Goal: Transaction & Acquisition: Purchase product/service

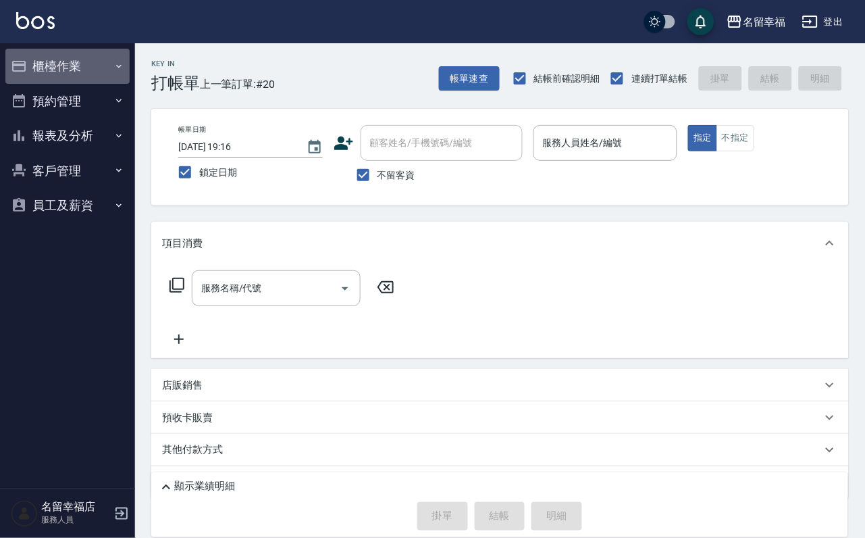
click at [66, 69] on button "櫃檯作業" at bounding box center [67, 66] width 124 height 35
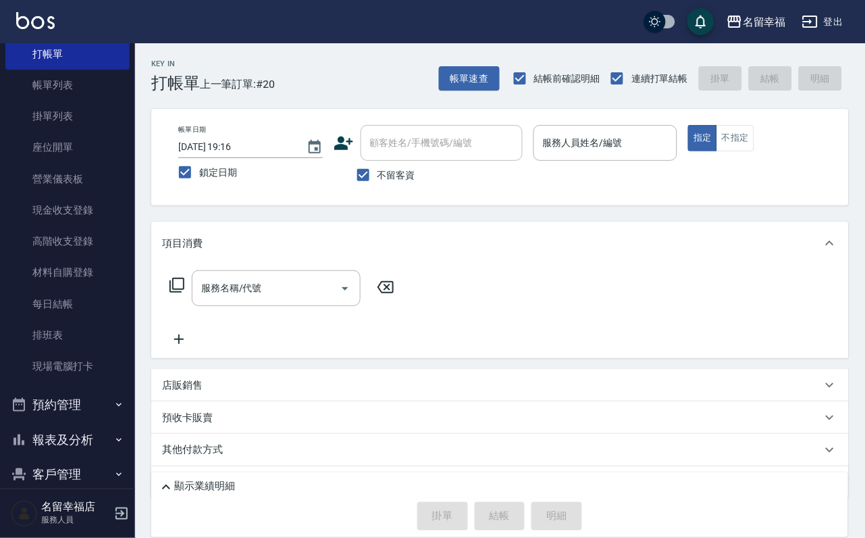
scroll to position [155, 0]
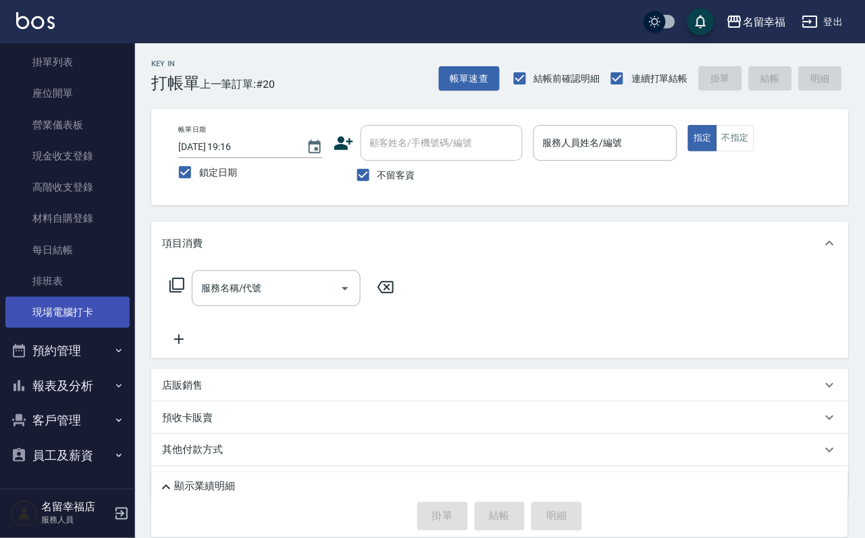
click at [100, 296] on link "現場電腦打卡" at bounding box center [67, 311] width 124 height 31
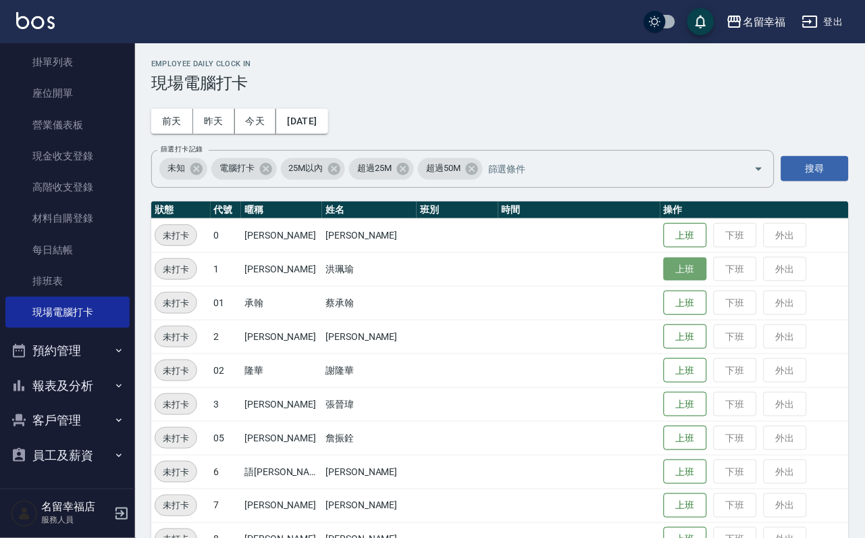
click at [669, 272] on button "上班" at bounding box center [685, 269] width 43 height 24
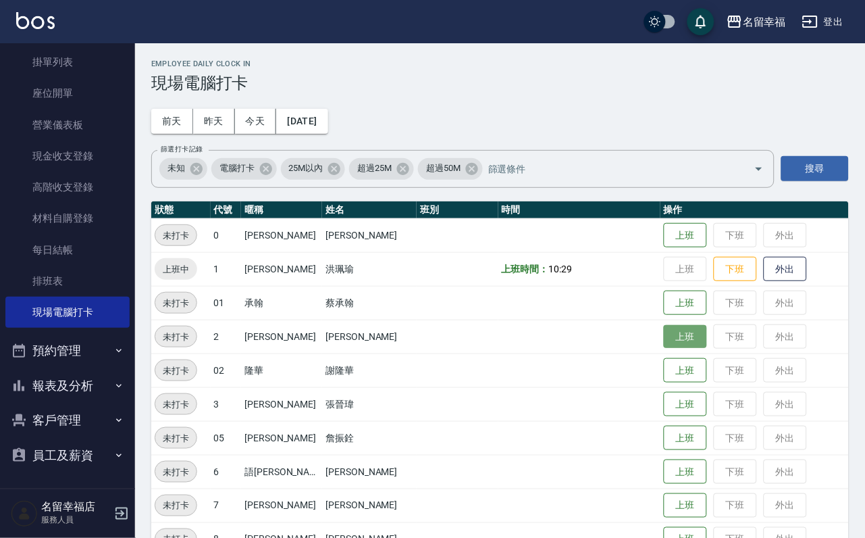
click at [686, 348] on button "上班" at bounding box center [685, 337] width 43 height 24
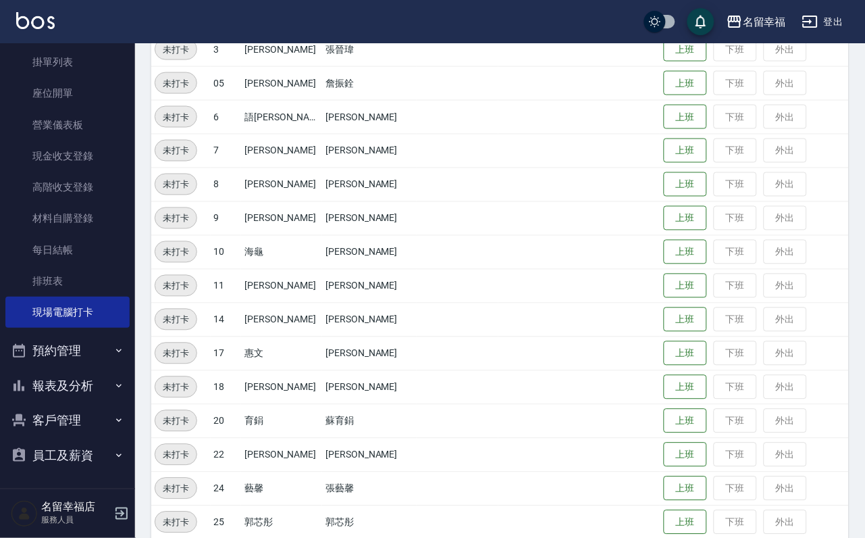
scroll to position [405, 0]
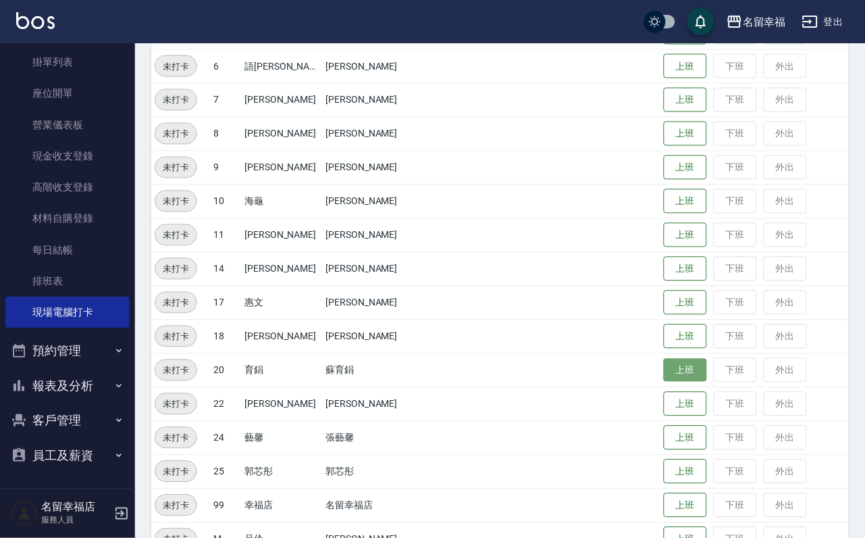
click at [693, 371] on button "上班" at bounding box center [685, 371] width 43 height 24
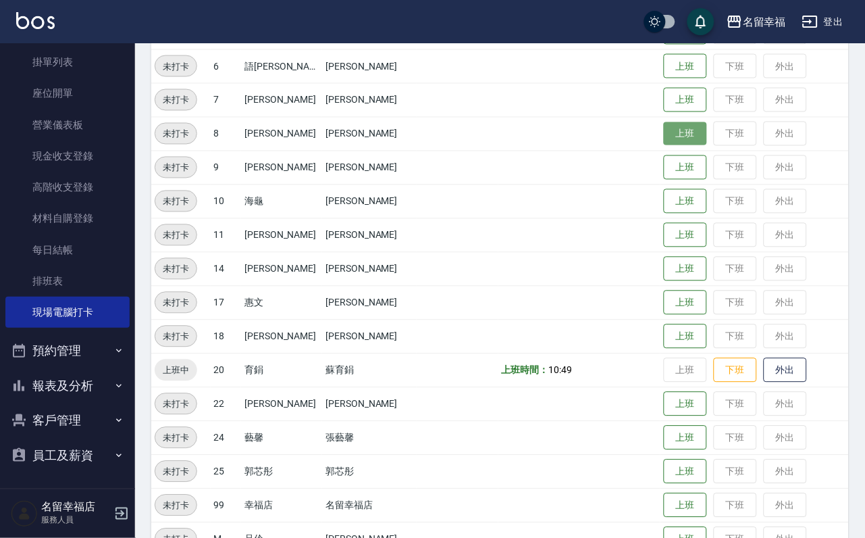
click at [668, 138] on button "上班" at bounding box center [685, 134] width 43 height 24
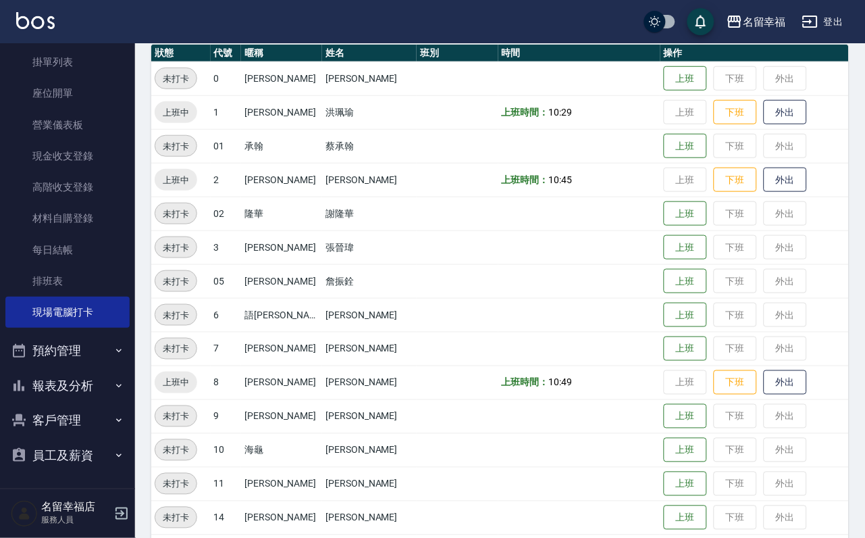
scroll to position [101, 0]
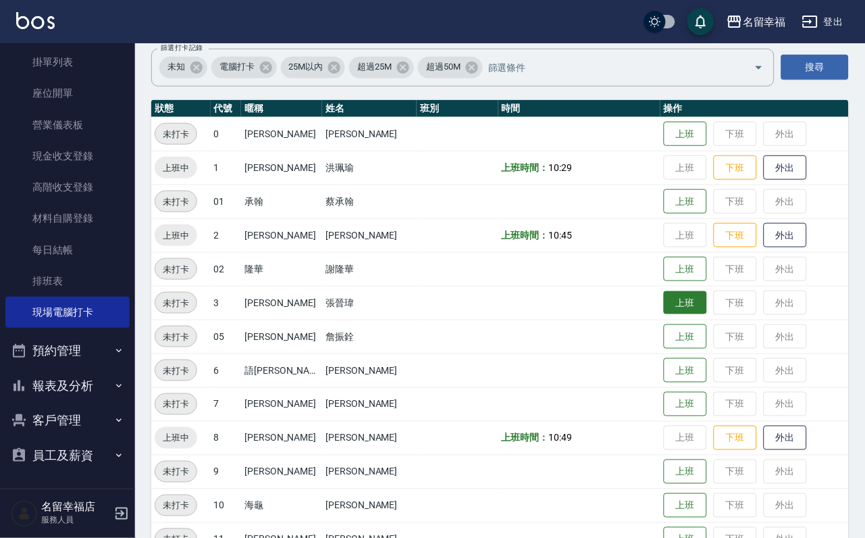
click at [670, 312] on button "上班" at bounding box center [685, 303] width 43 height 24
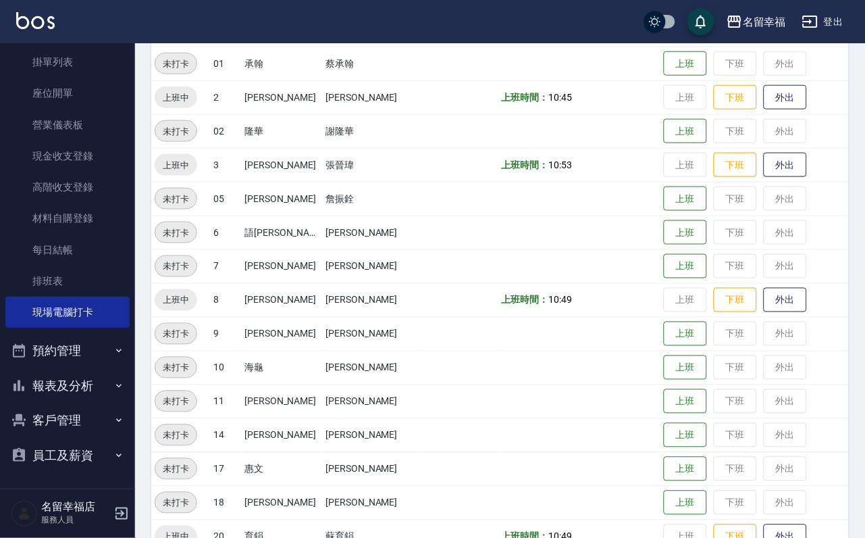
scroll to position [442, 0]
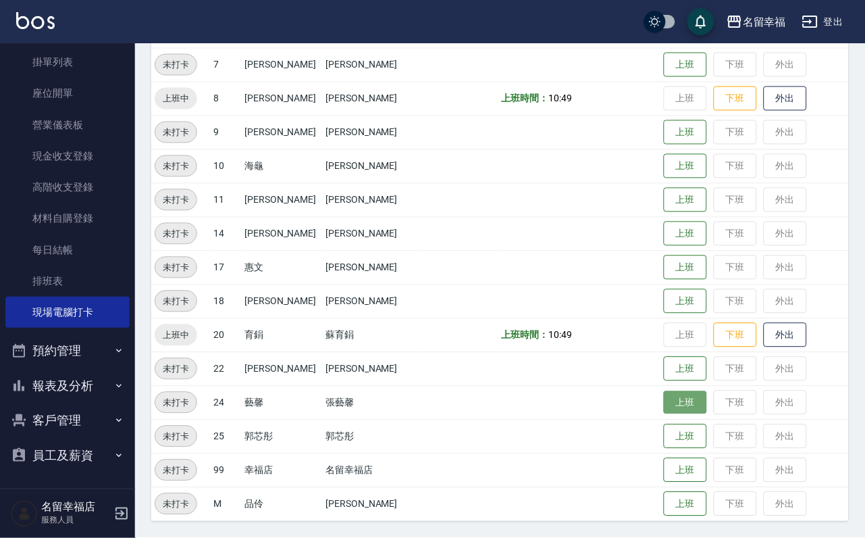
click at [664, 402] on button "上班" at bounding box center [685, 403] width 43 height 24
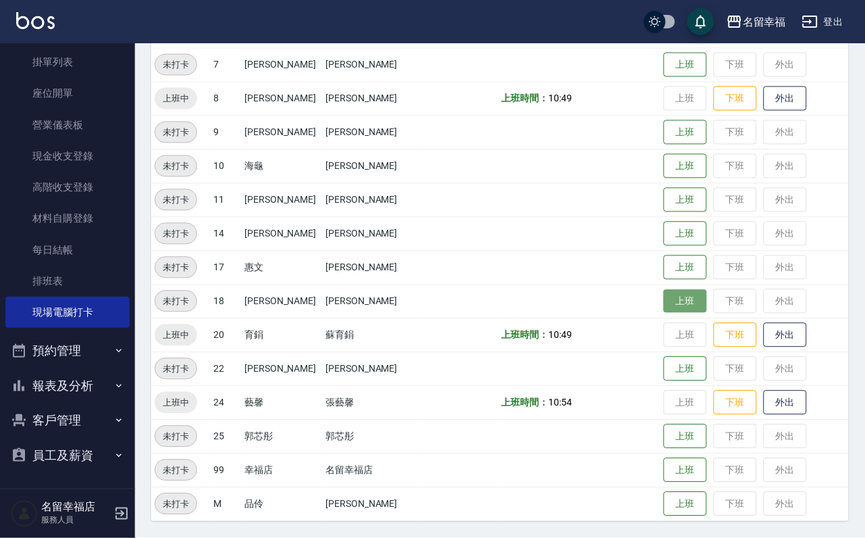
click at [685, 302] on button "上班" at bounding box center [685, 302] width 43 height 24
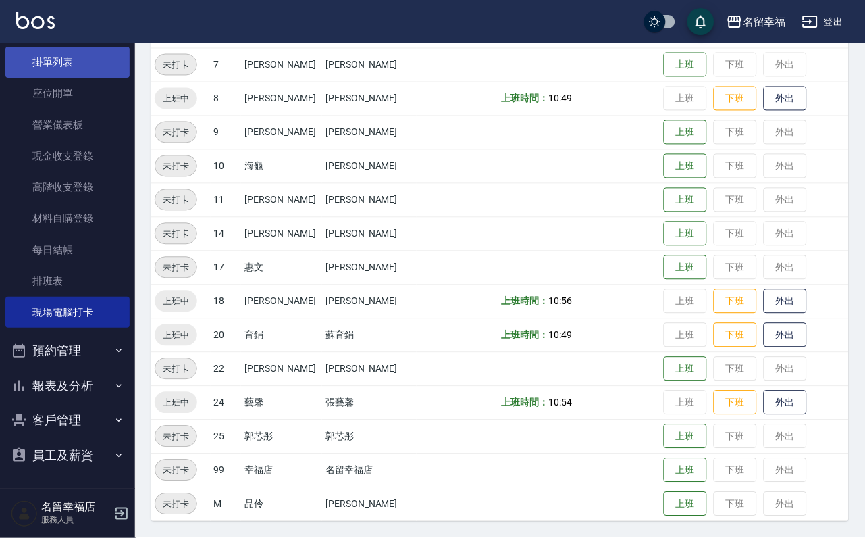
scroll to position [0, 0]
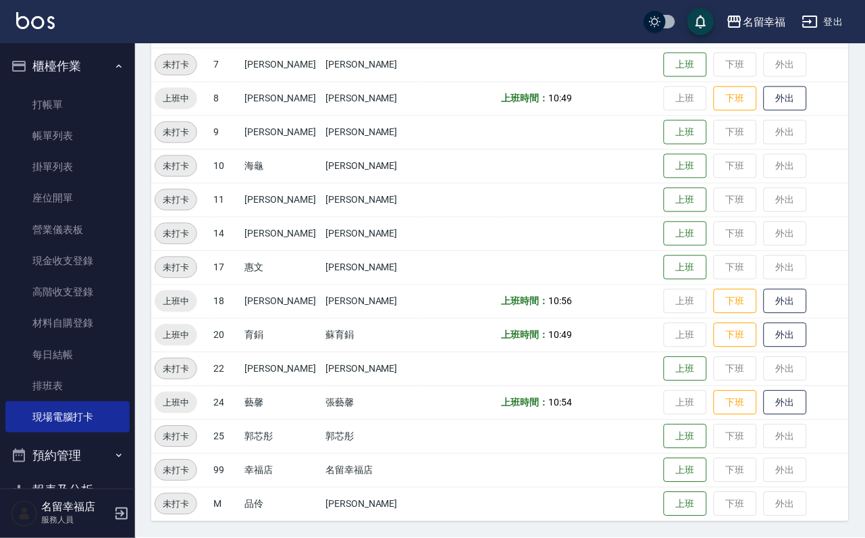
click at [88, 91] on ul "打帳單 帳單列表 掛單列表 座位開單 營業儀表板 現金收支登錄 高階收支登錄 材料自購登錄 每日結帳 排班表 現場電腦打卡" at bounding box center [67, 261] width 124 height 355
click at [86, 100] on link "打帳單" at bounding box center [67, 104] width 124 height 31
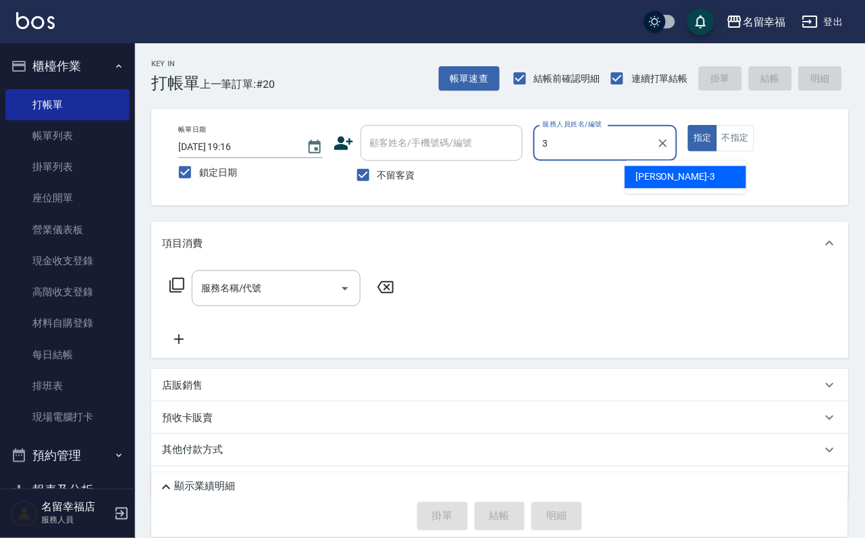
type input "[PERSON_NAME]-3"
type button "true"
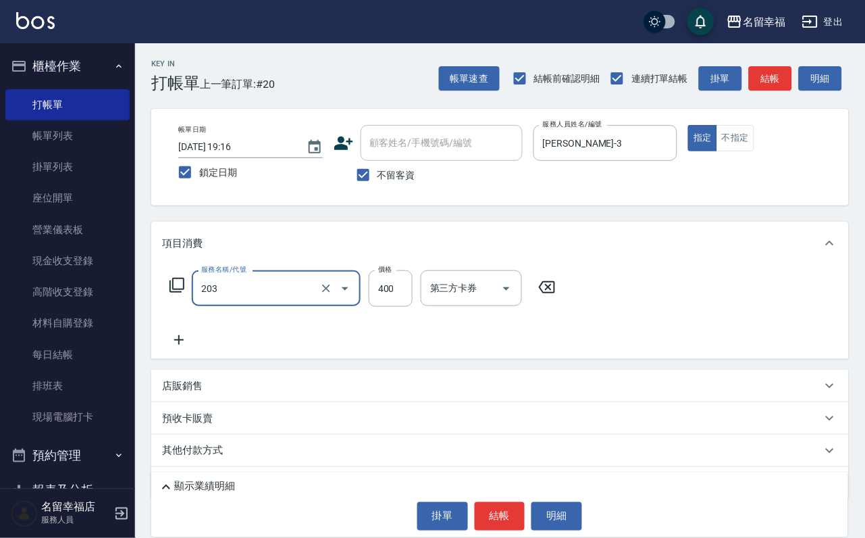
type input "指定單剪(203)"
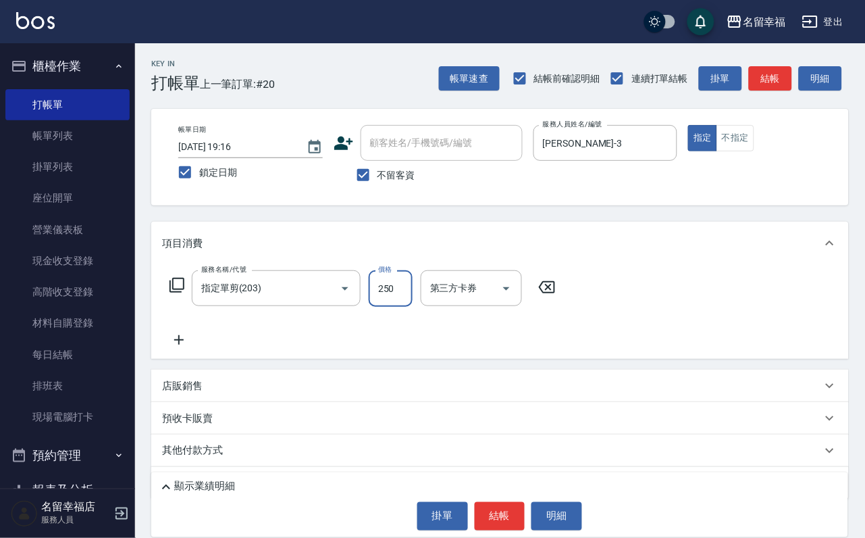
type input "250"
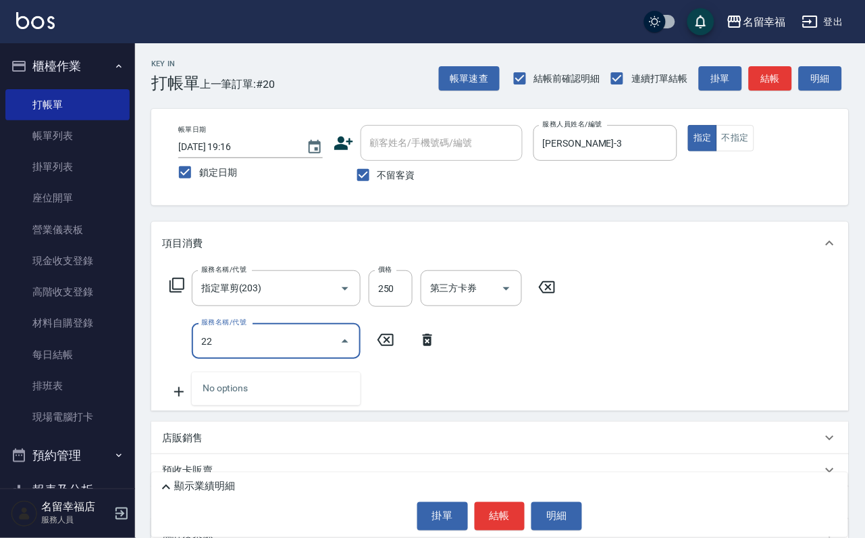
type input "2"
type input "洗髮(101)"
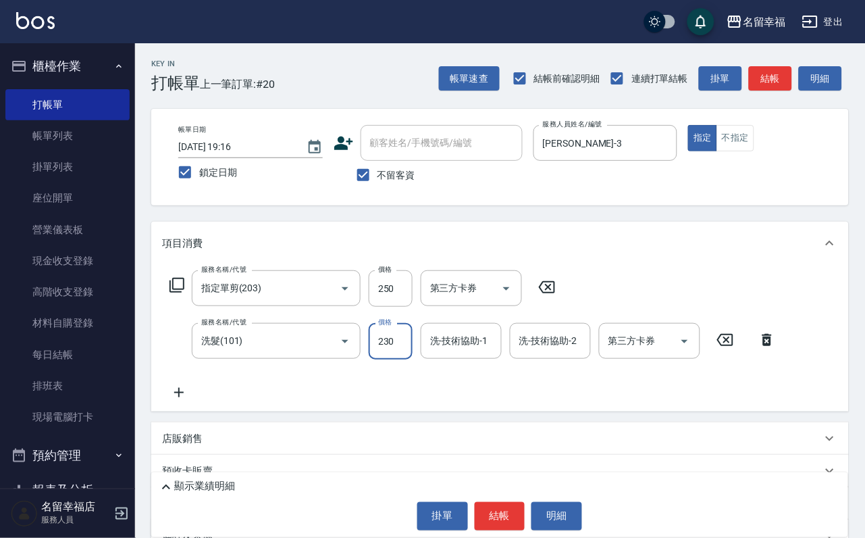
type input "230"
type input "[PERSON_NAME]-3"
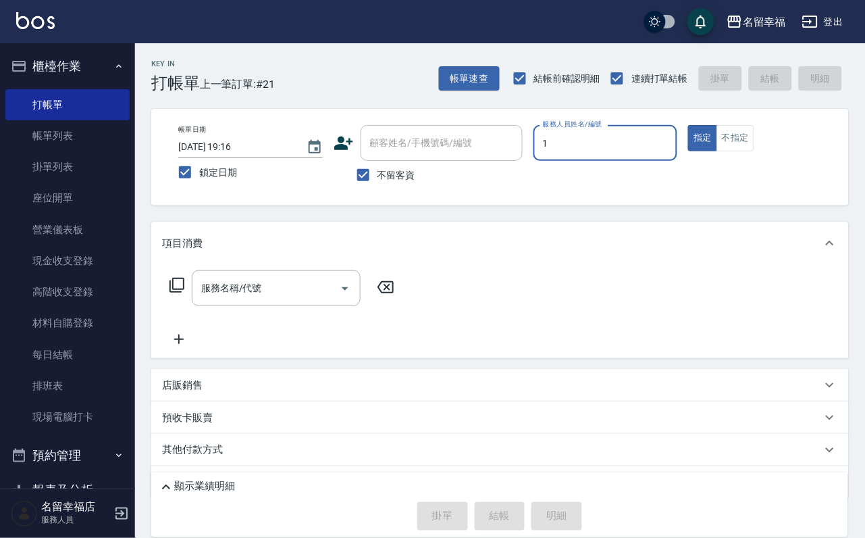
type input "[PERSON_NAME]-1"
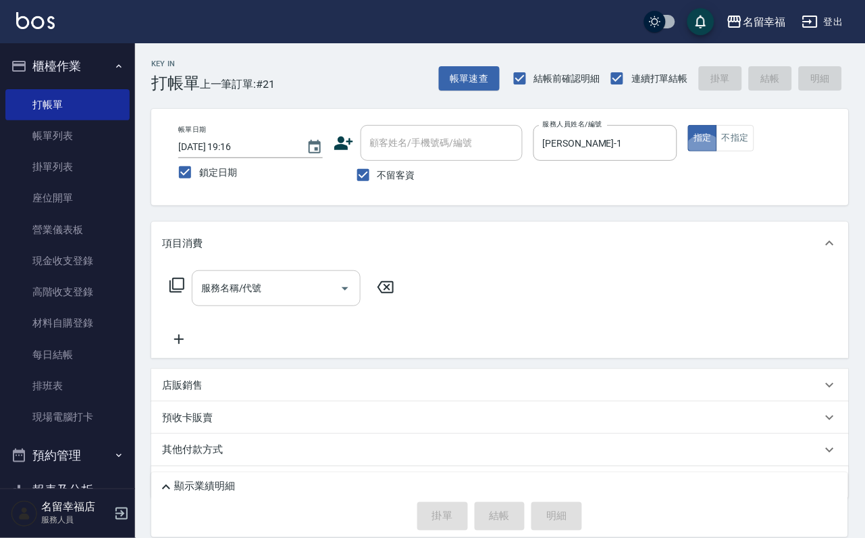
click at [311, 300] on input "服務名稱/代號" at bounding box center [266, 288] width 136 height 24
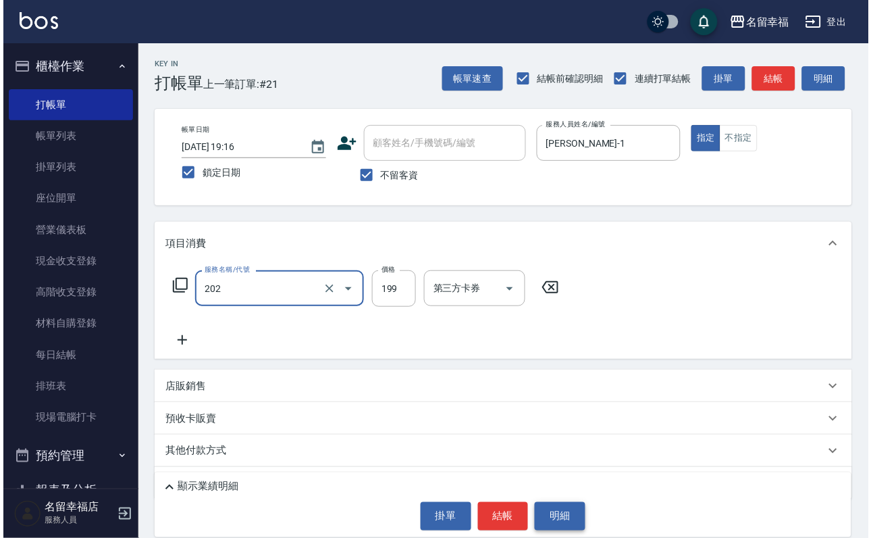
scroll to position [80, 0]
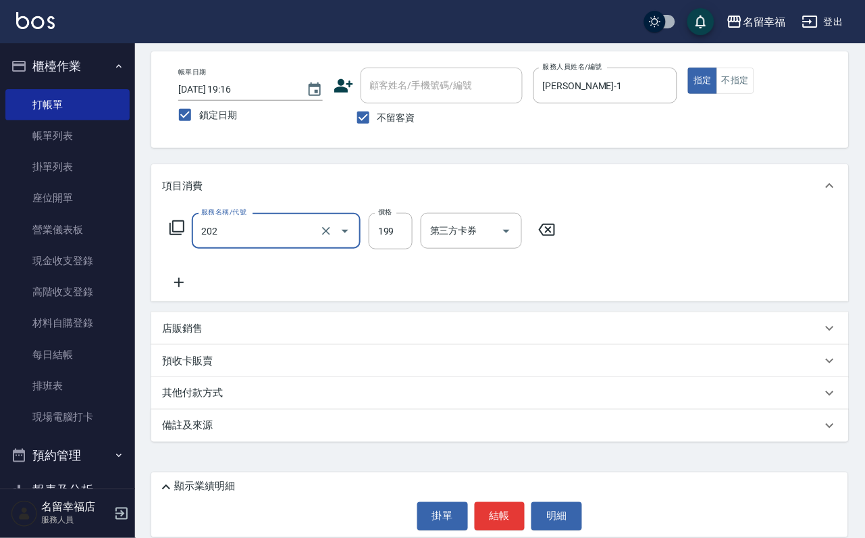
type input "不指定單剪(202)"
drag, startPoint x: 463, startPoint y: 497, endPoint x: 475, endPoint y: 502, distance: 13.0
click at [466, 502] on div "掛單 結帳 明細" at bounding box center [499, 516] width 683 height 28
click at [475, 502] on button "結帳" at bounding box center [500, 516] width 51 height 28
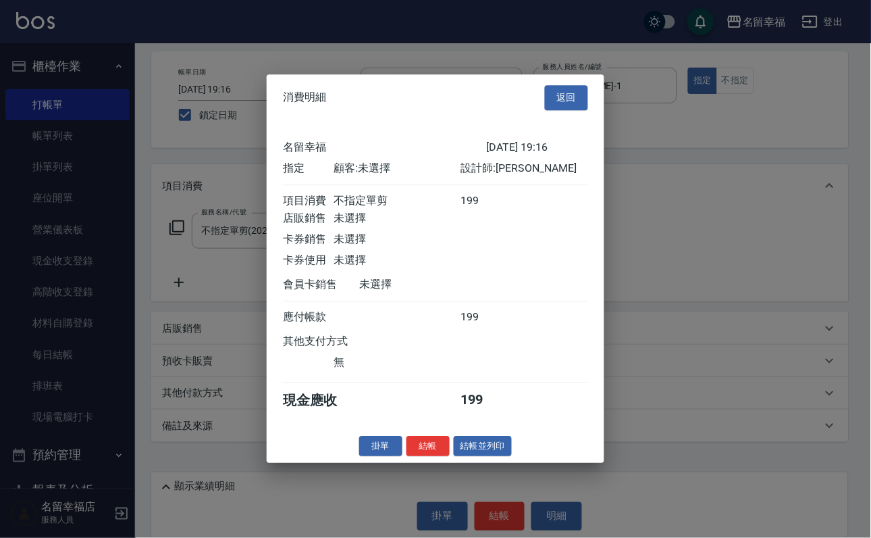
scroll to position [167, 0]
click at [407, 457] on button "結帳" at bounding box center [428, 446] width 43 height 21
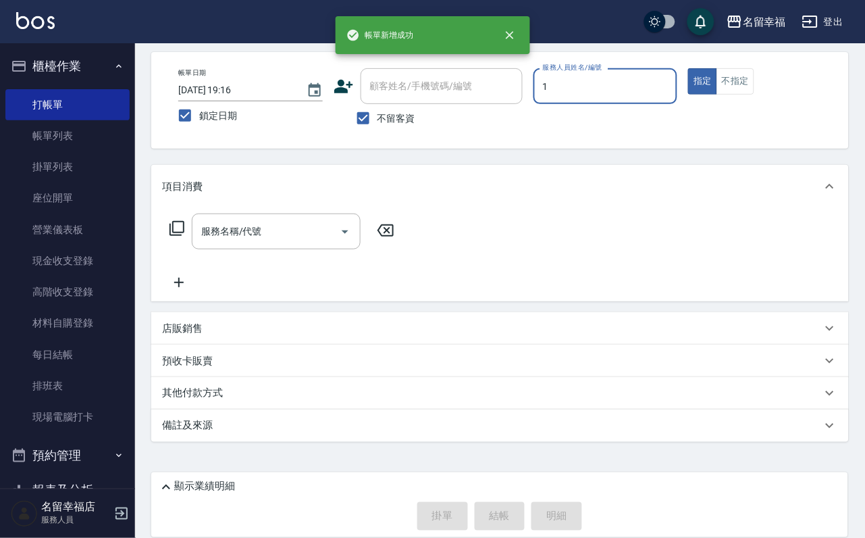
type input "[PERSON_NAME]-1"
click at [332, 219] on input "服務名稱/代號" at bounding box center [266, 231] width 136 height 24
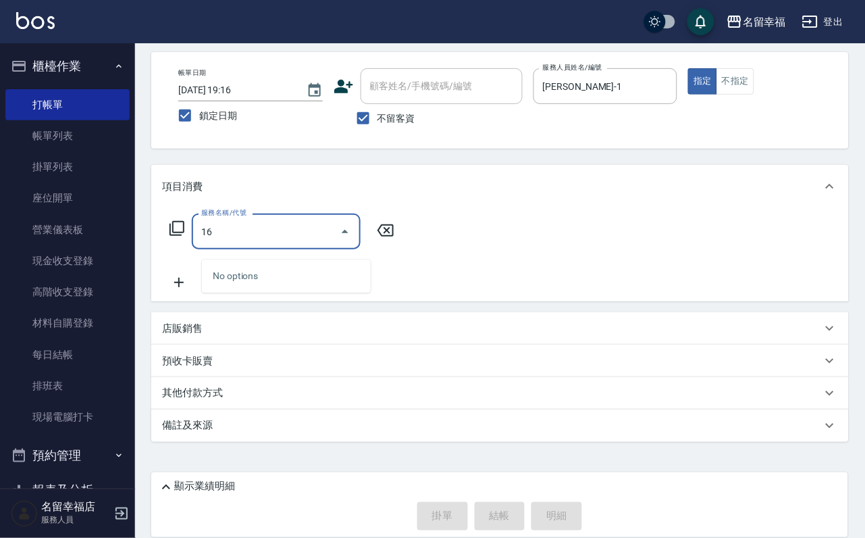
type input "1"
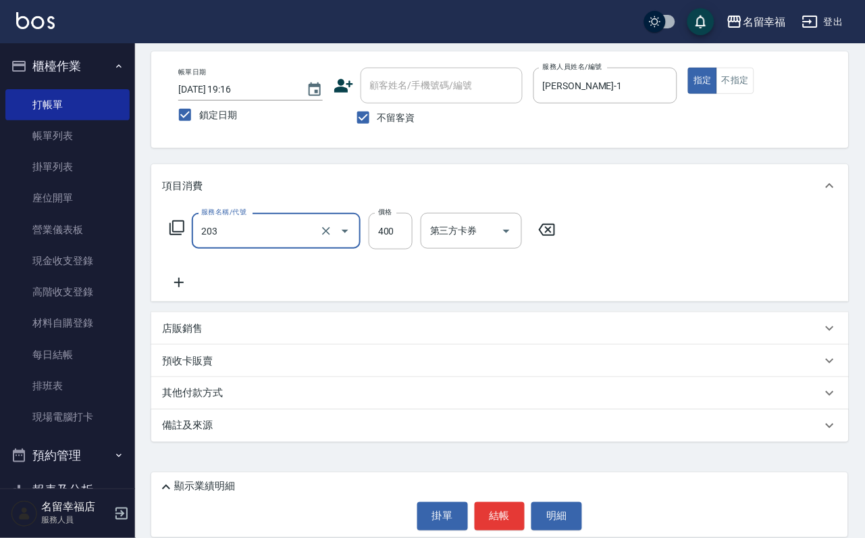
type input "指定單剪(203)"
type input "168"
click at [491, 502] on button "結帳" at bounding box center [500, 516] width 51 height 28
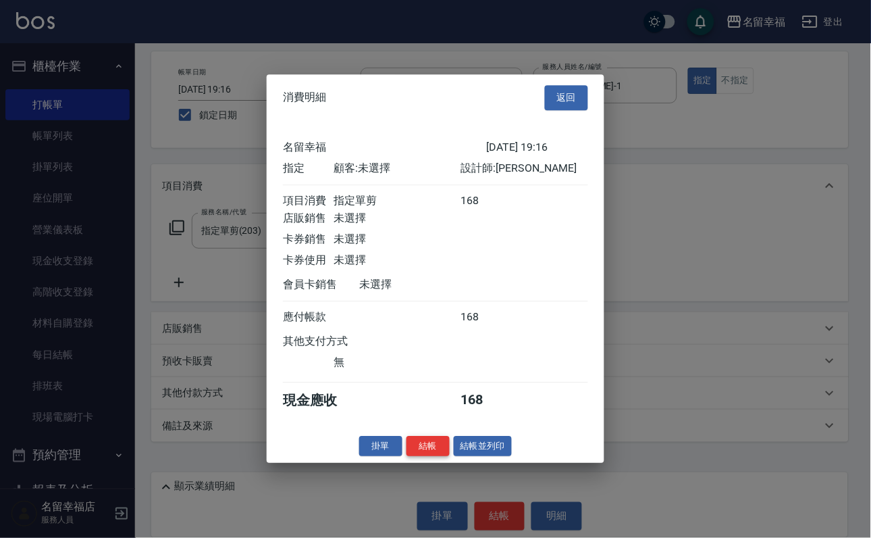
click at [407, 457] on button "結帳" at bounding box center [428, 446] width 43 height 21
